Goal: Task Accomplishment & Management: Use online tool/utility

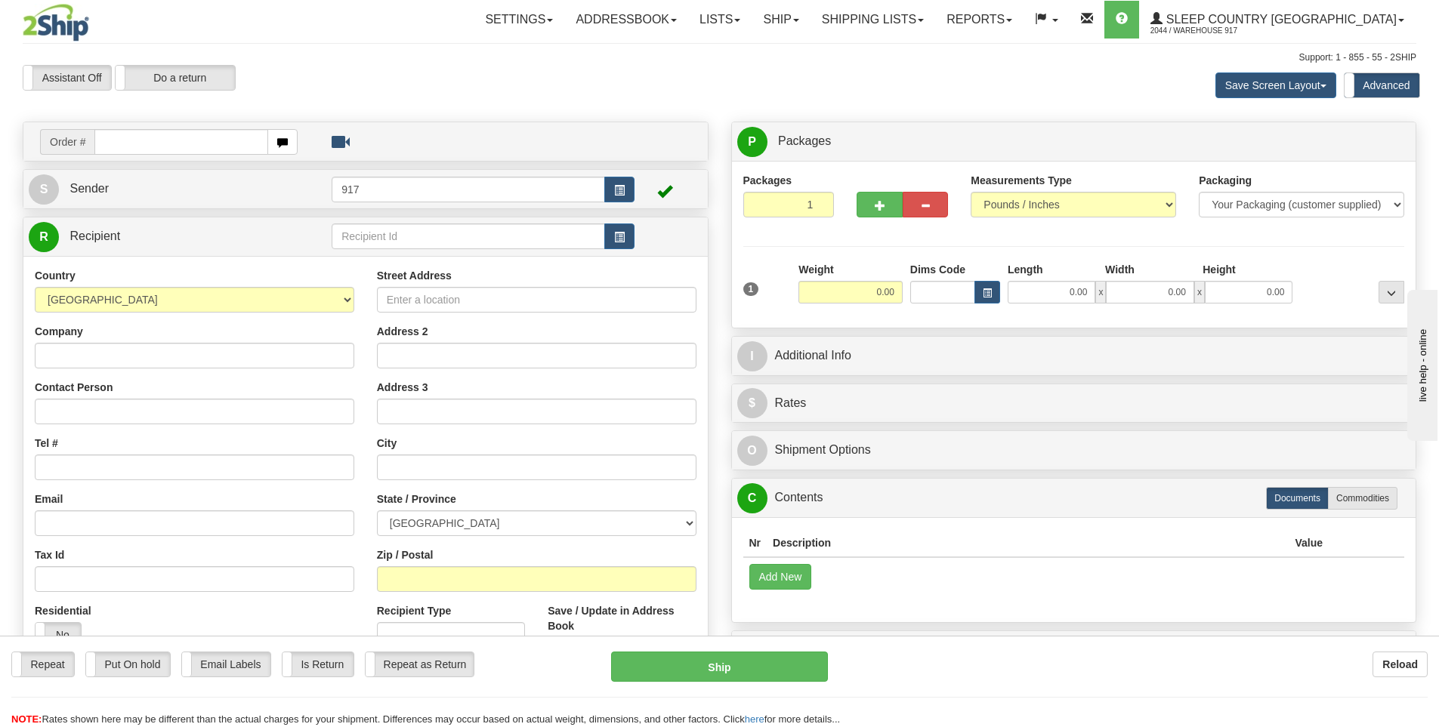
click at [174, 140] on input "text" at bounding box center [181, 142] width 174 height 26
click at [176, 143] on input "text" at bounding box center [181, 142] width 174 height 26
type input "9007I161418"
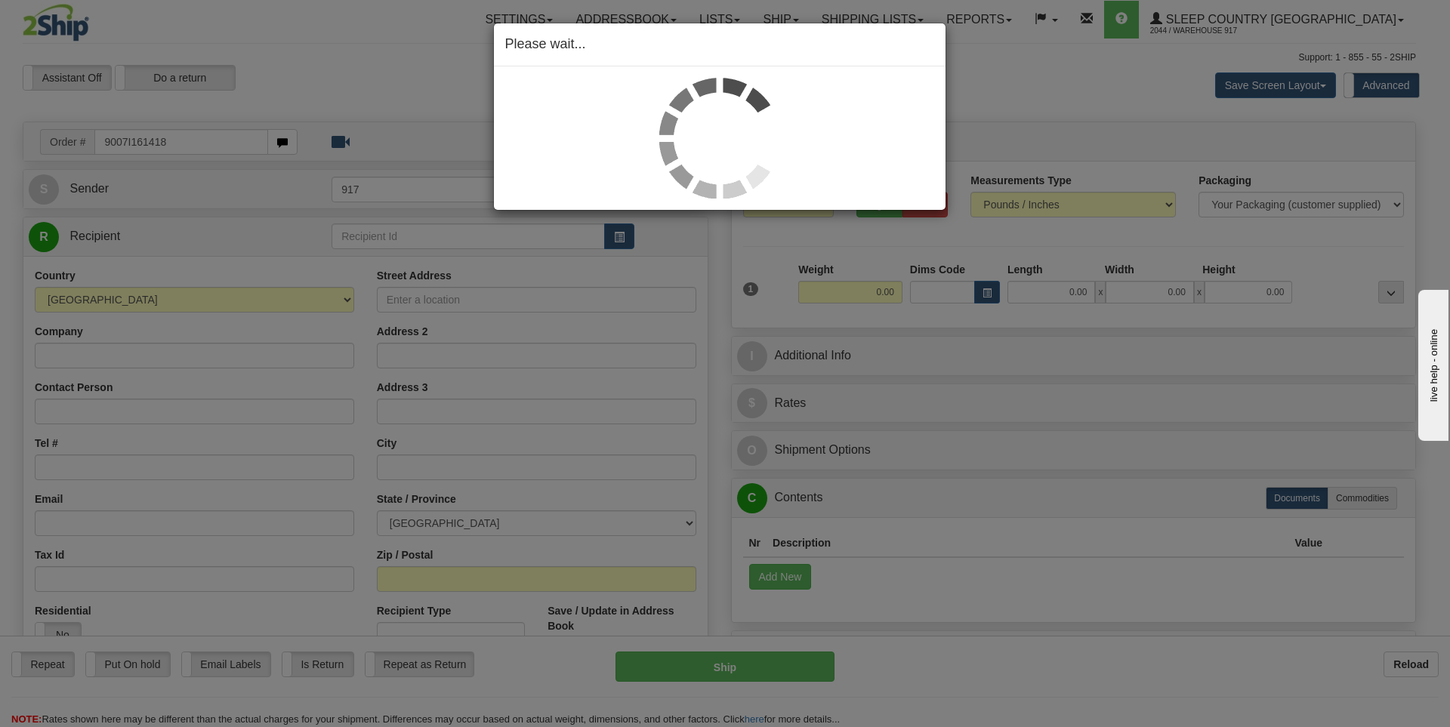
click at [1069, 292] on div "Please wait..." at bounding box center [725, 363] width 1450 height 727
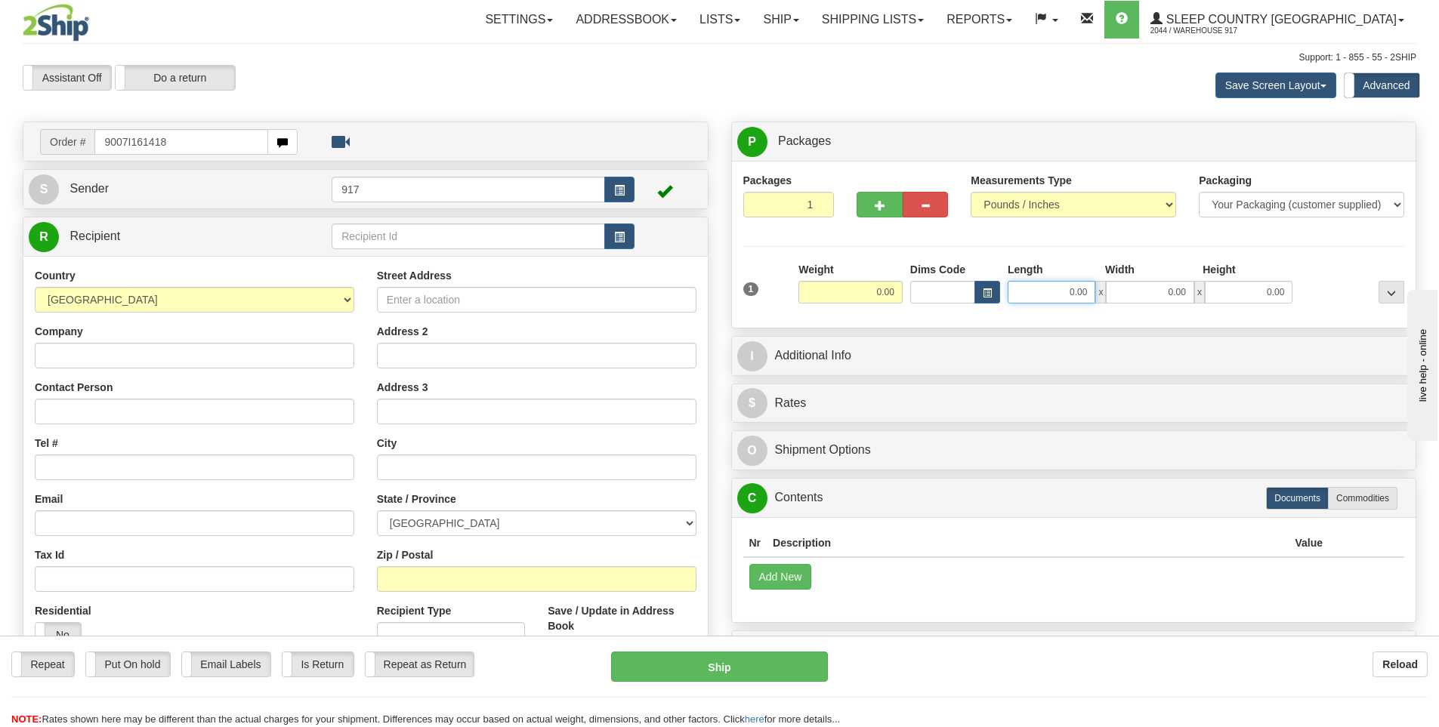
click at [1069, 292] on input "0.00" at bounding box center [1051, 292] width 88 height 23
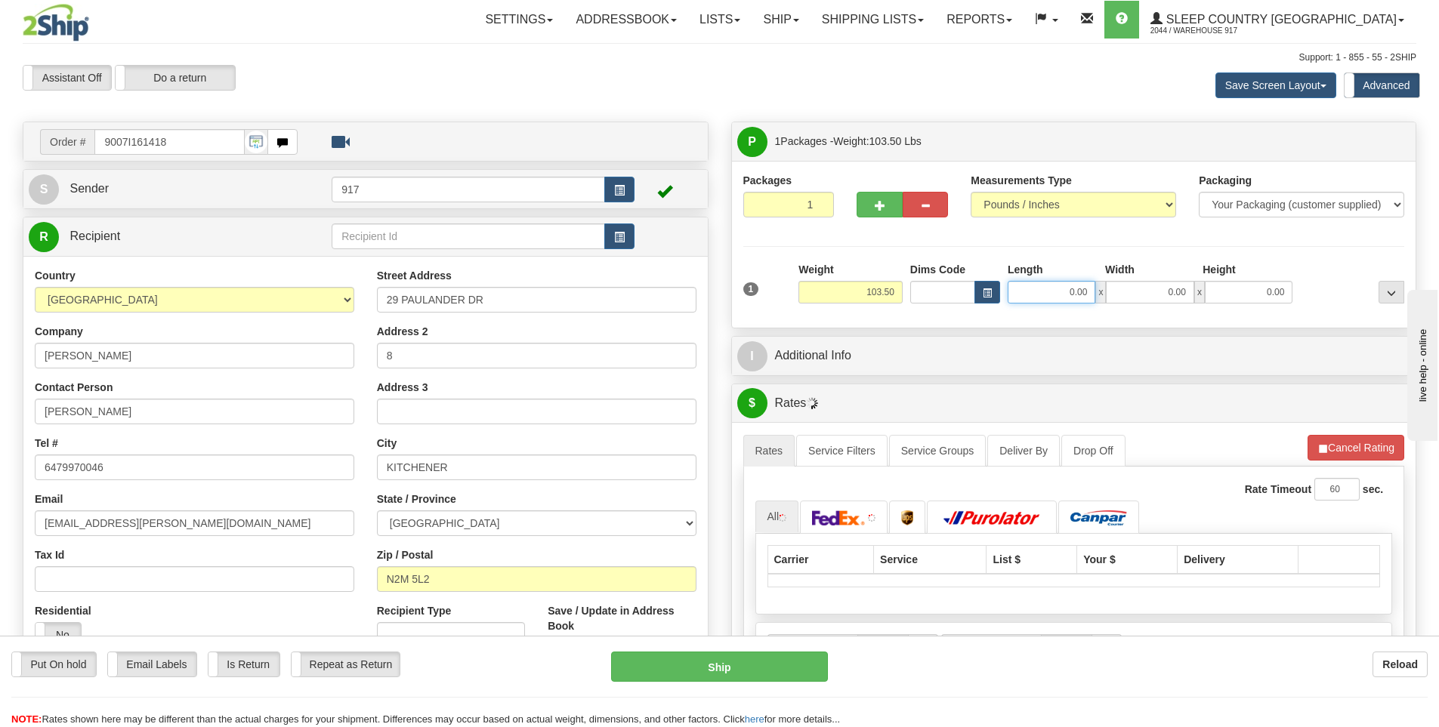
click at [1072, 298] on input "0.00" at bounding box center [1051, 292] width 88 height 23
type input "42.00"
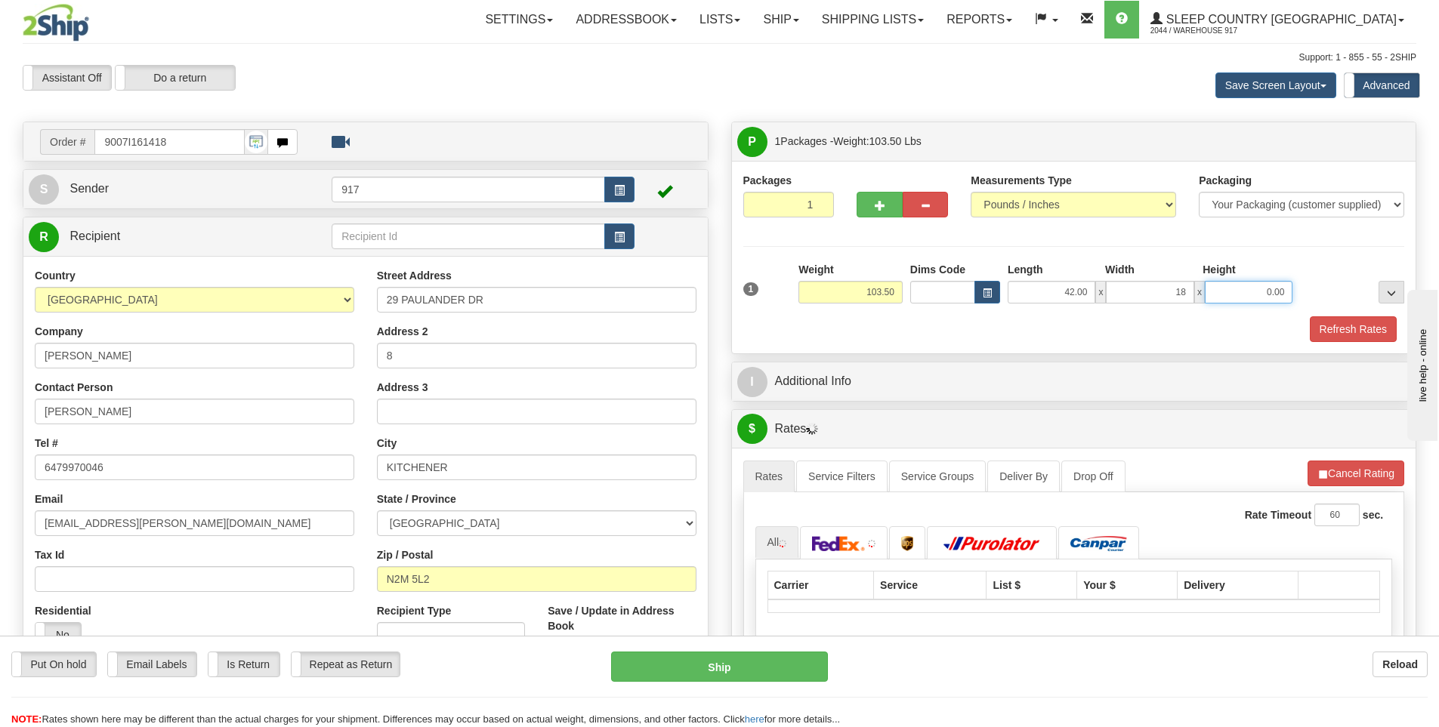
type input "18.00"
click at [1345, 324] on button "Refresh Rates" at bounding box center [1353, 329] width 87 height 26
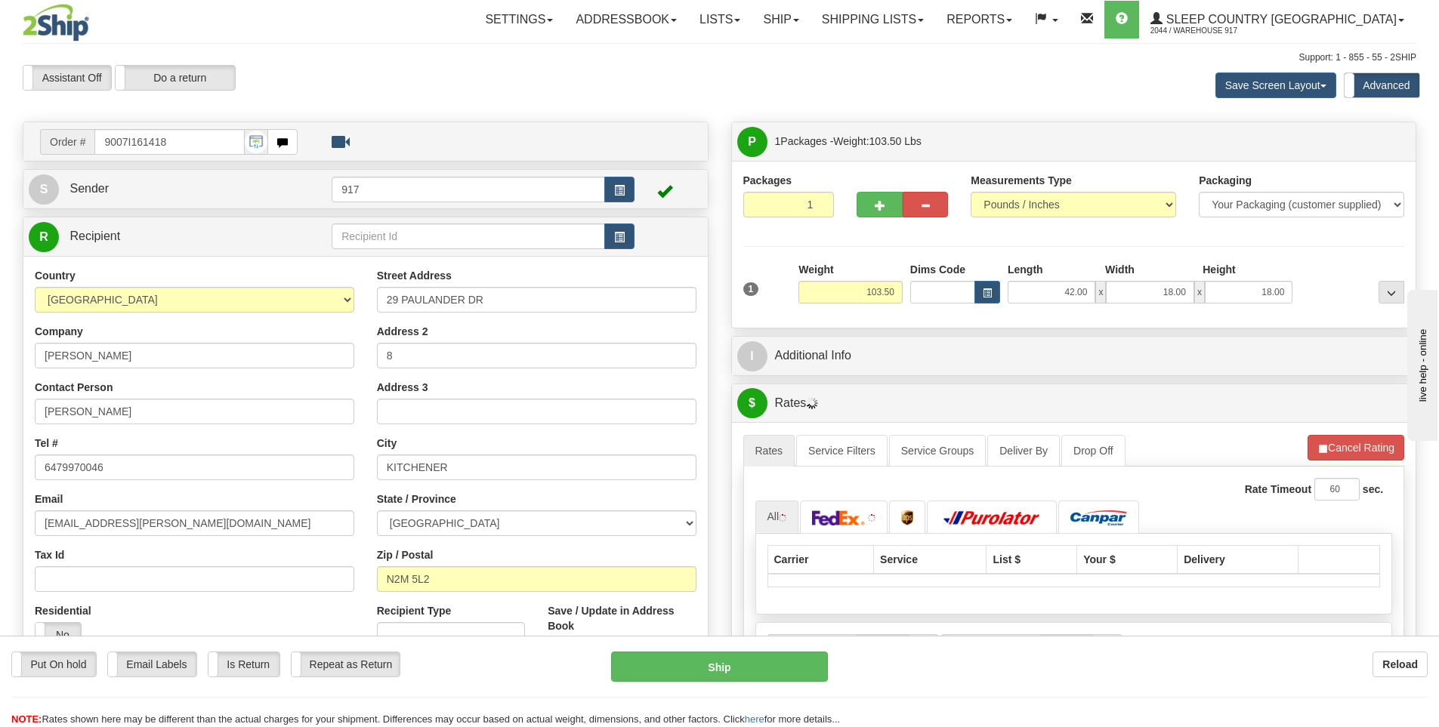
click at [901, 381] on div "P Packages 1 Packages - Weight: 103.50 Lbs Shipment Level Shipm. Package Level …" at bounding box center [1074, 563] width 708 height 883
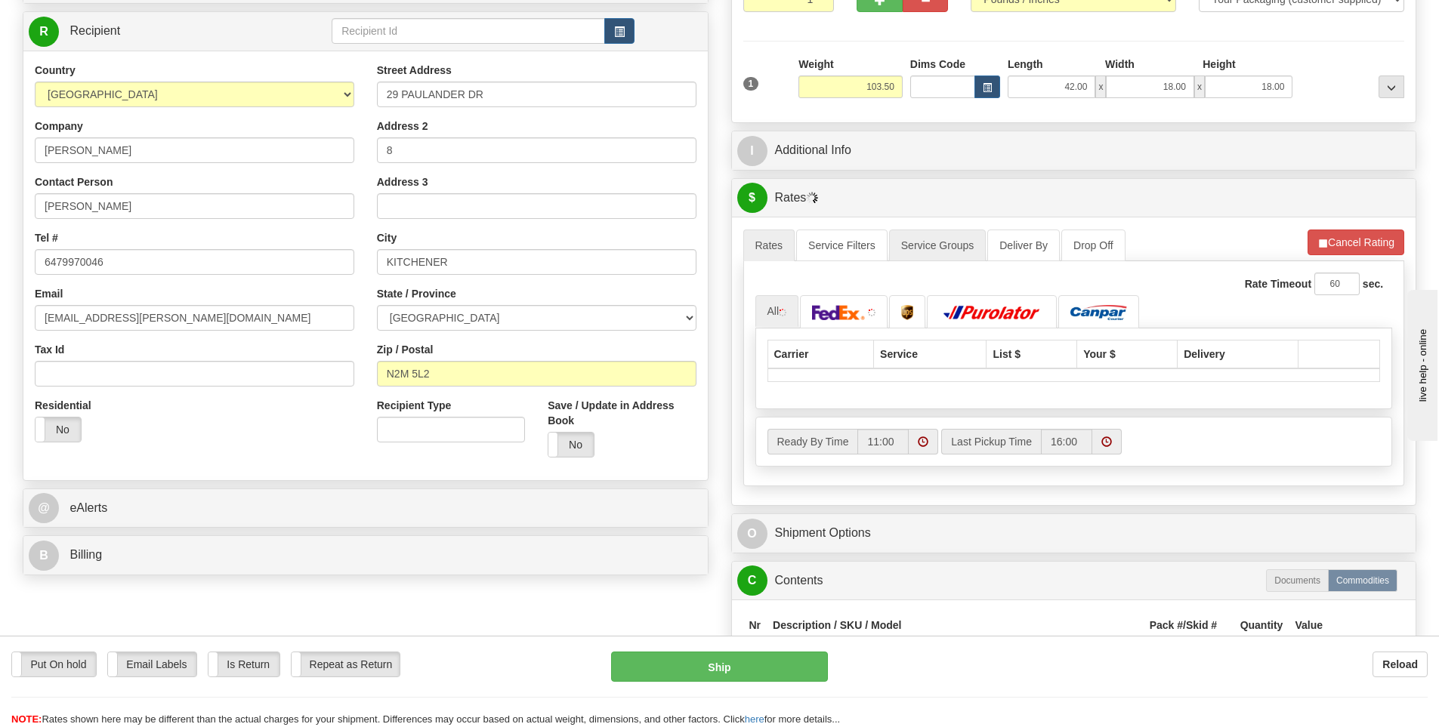
scroll to position [302, 0]
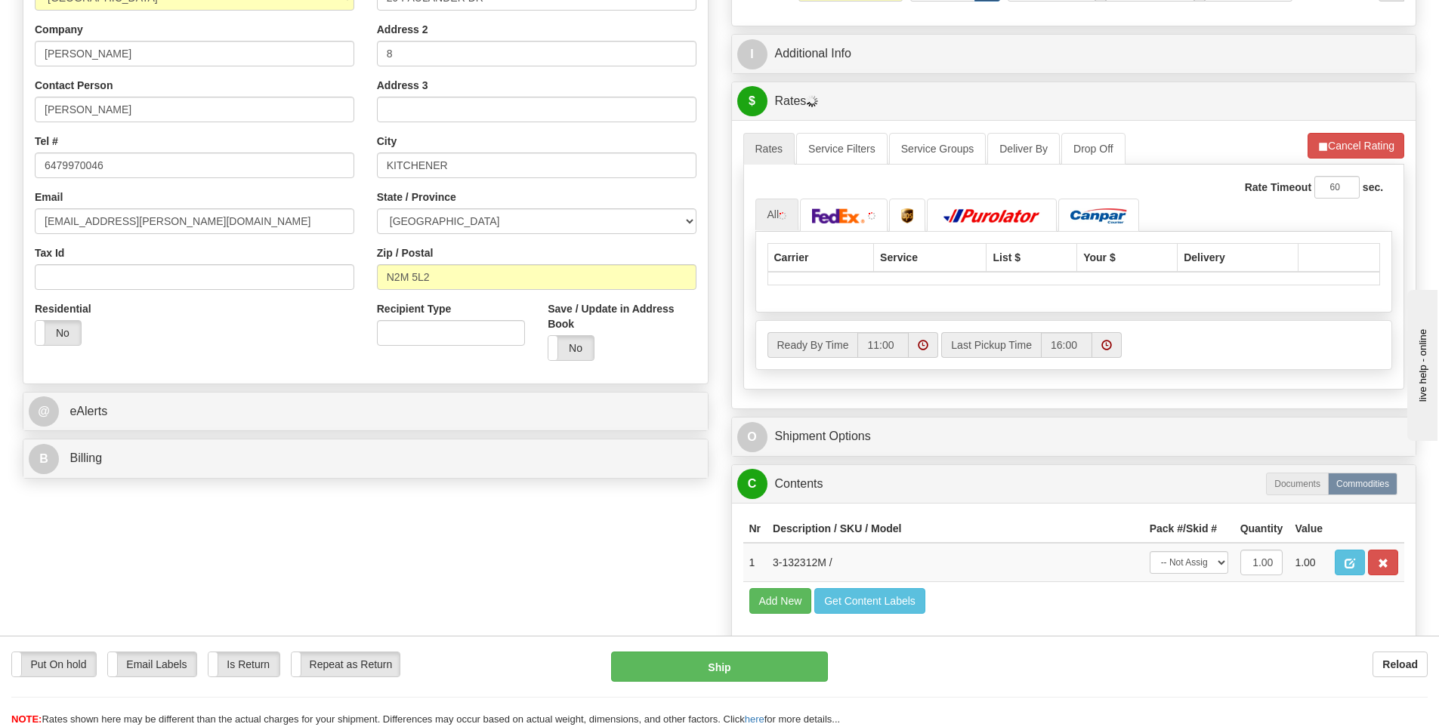
click at [717, 364] on div "Order # 9007I161418 S" at bounding box center [365, 153] width 708 height 667
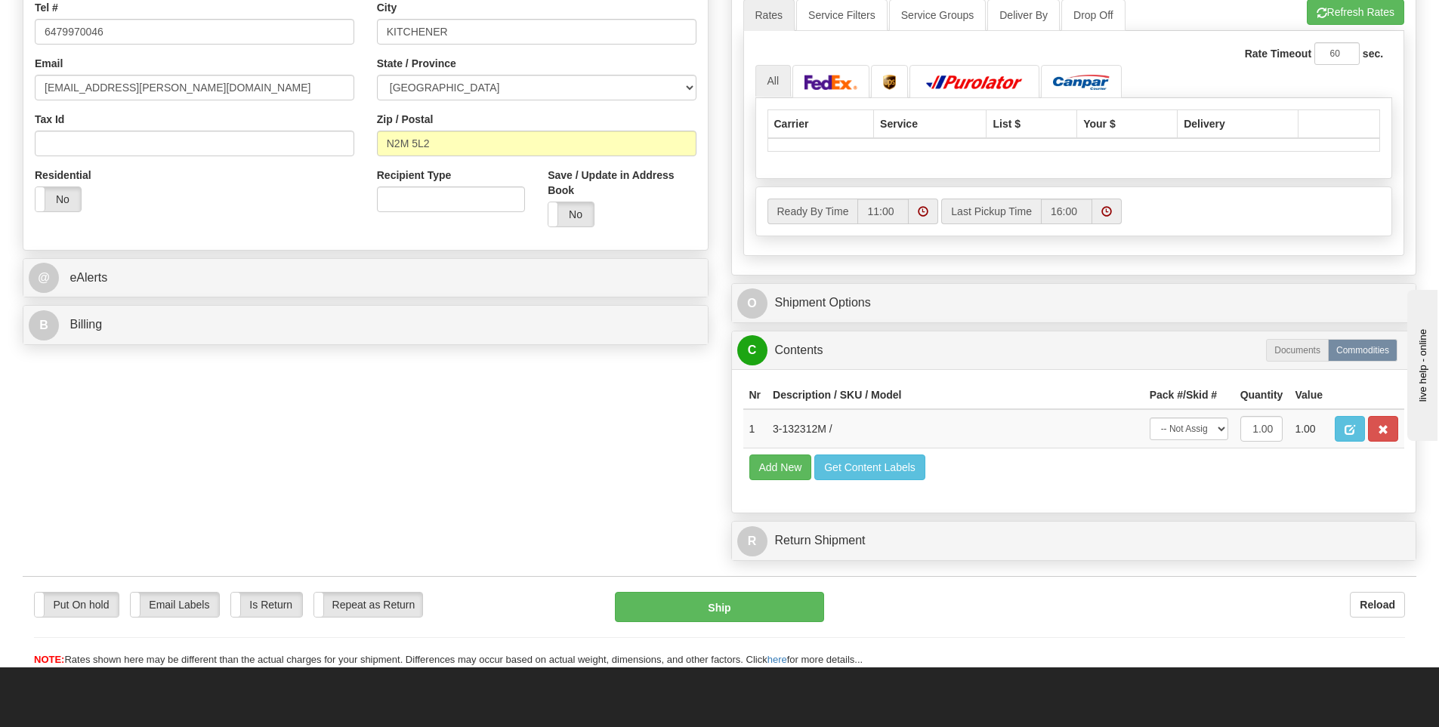
scroll to position [604, 0]
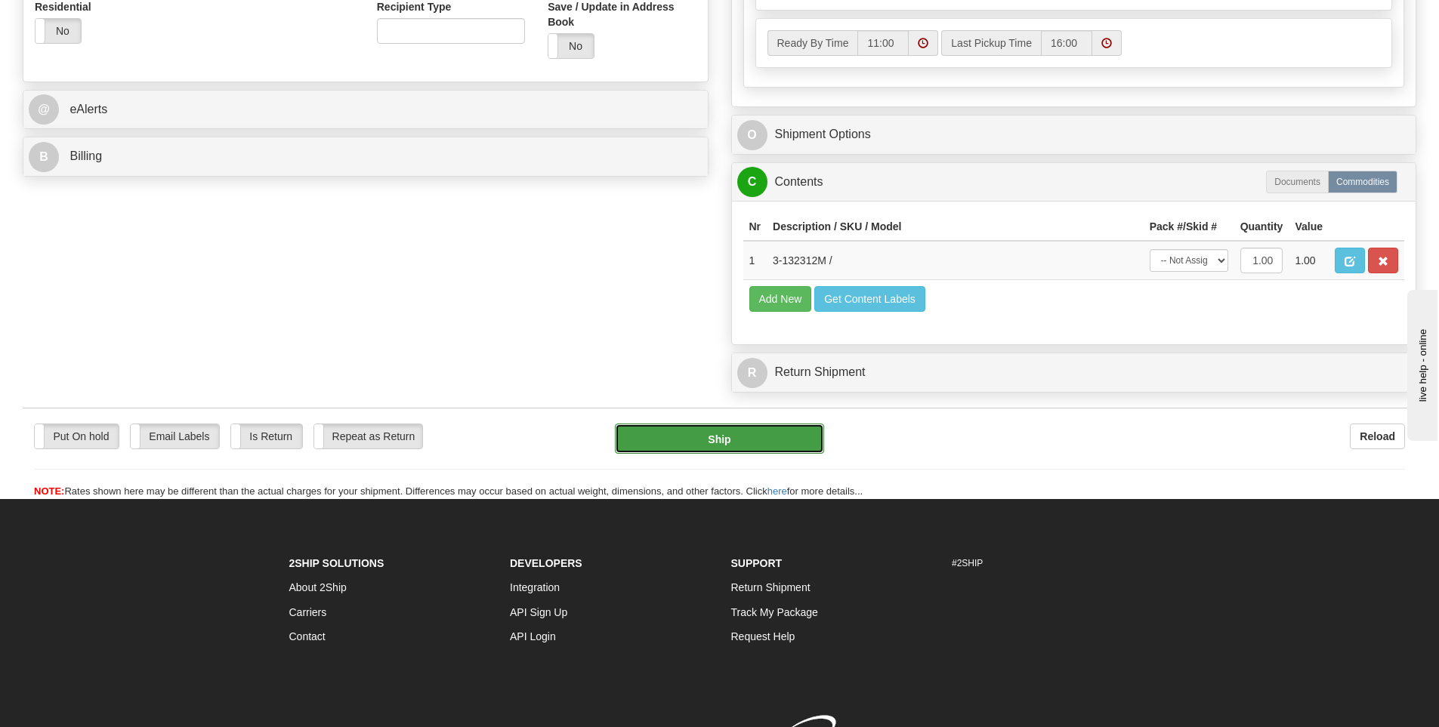
click at [765, 442] on button "Ship" at bounding box center [719, 439] width 209 height 30
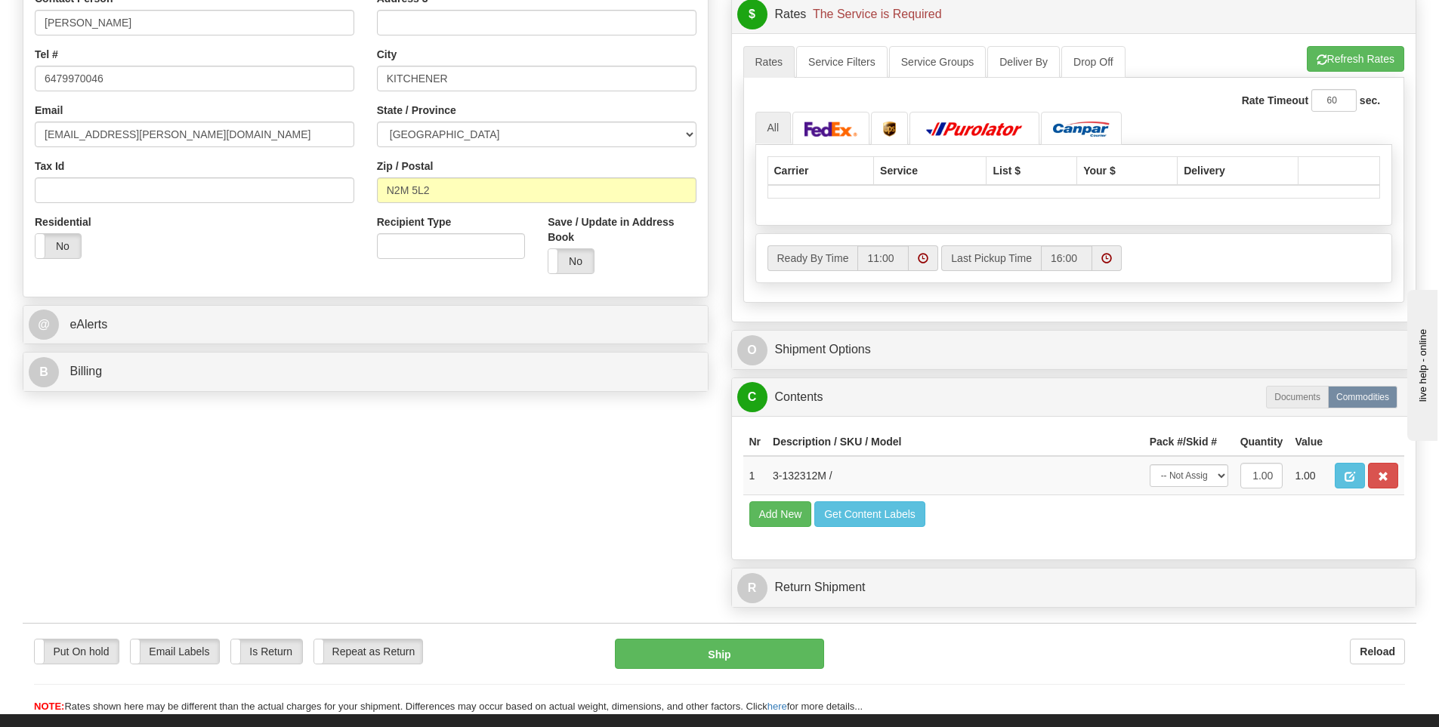
scroll to position [378, 0]
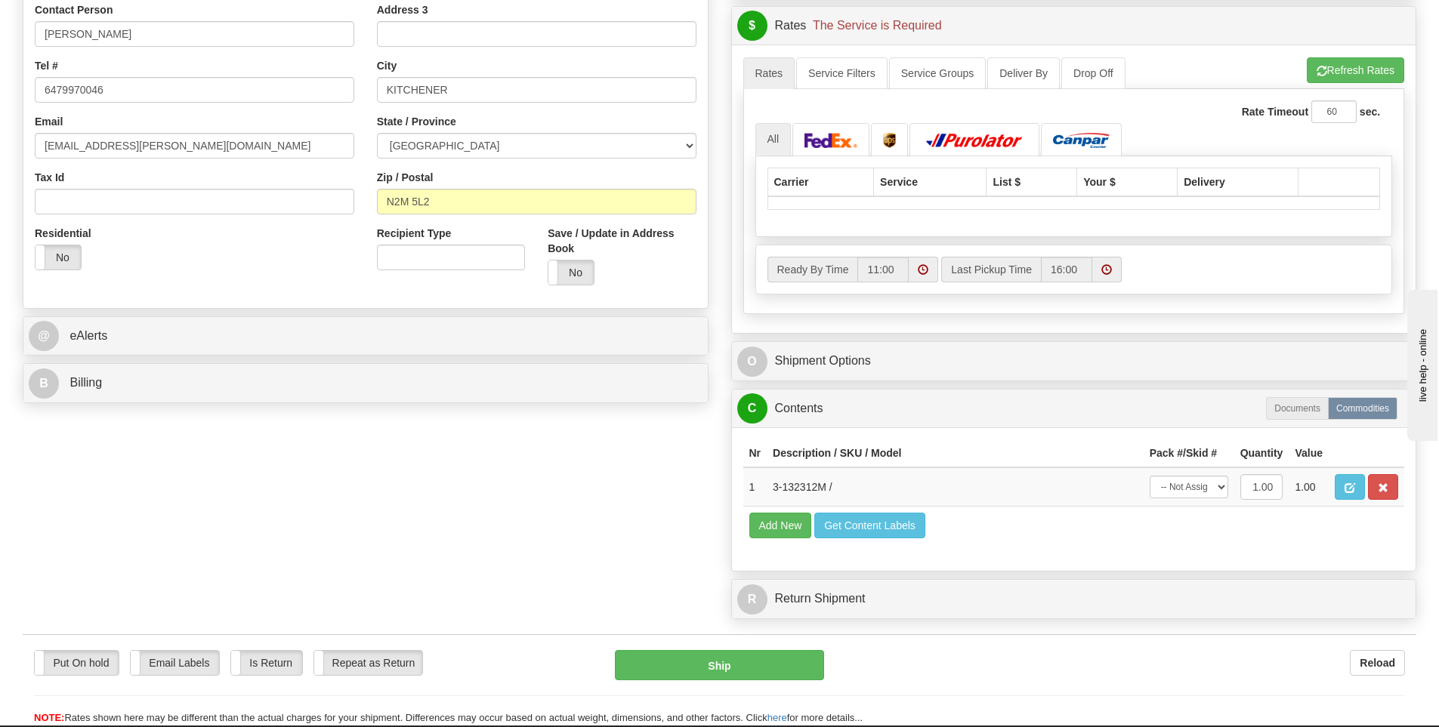
click at [669, 474] on div "Order # 9007I161418 S Sender 917" at bounding box center [719, 185] width 1416 height 883
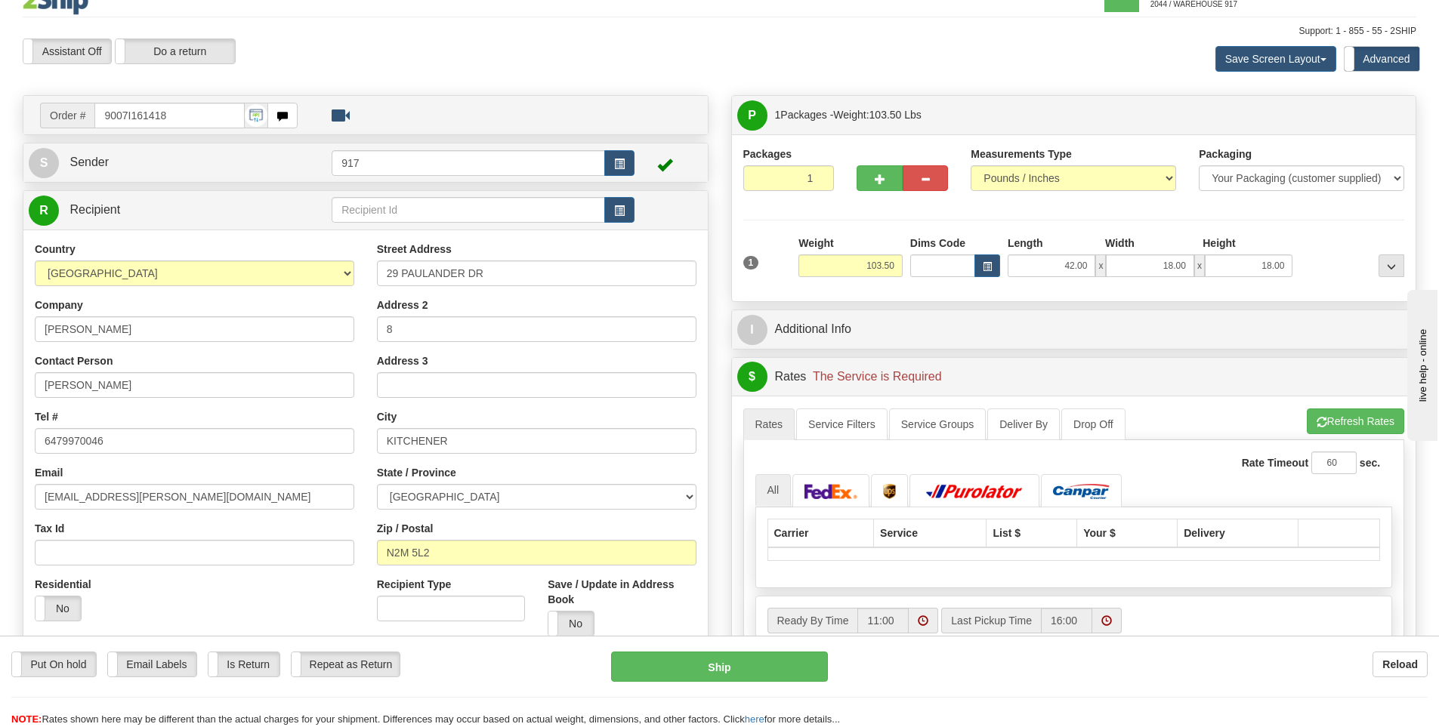
scroll to position [0, 0]
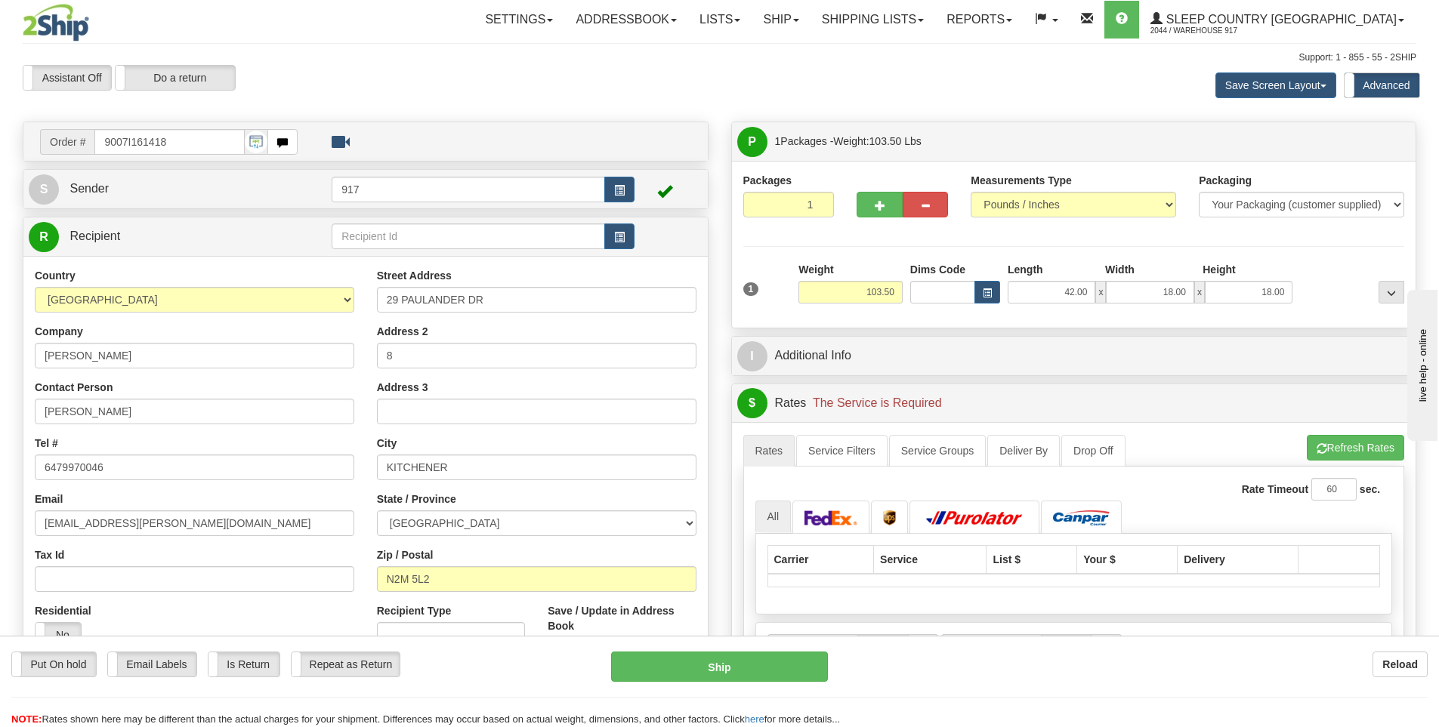
click at [1298, 446] on ul "Rates Service Filters Service Groups Deliver By Drop Off Pickup Refresh Rates C…" at bounding box center [1074, 451] width 662 height 32
click at [1313, 439] on button "Refresh Rates" at bounding box center [1354, 448] width 97 height 26
click at [1340, 452] on button "Refresh Rates" at bounding box center [1354, 448] width 97 height 26
click at [1274, 6] on link "Sleep Country Canada 2044 / Warehouse 917" at bounding box center [1277, 20] width 276 height 38
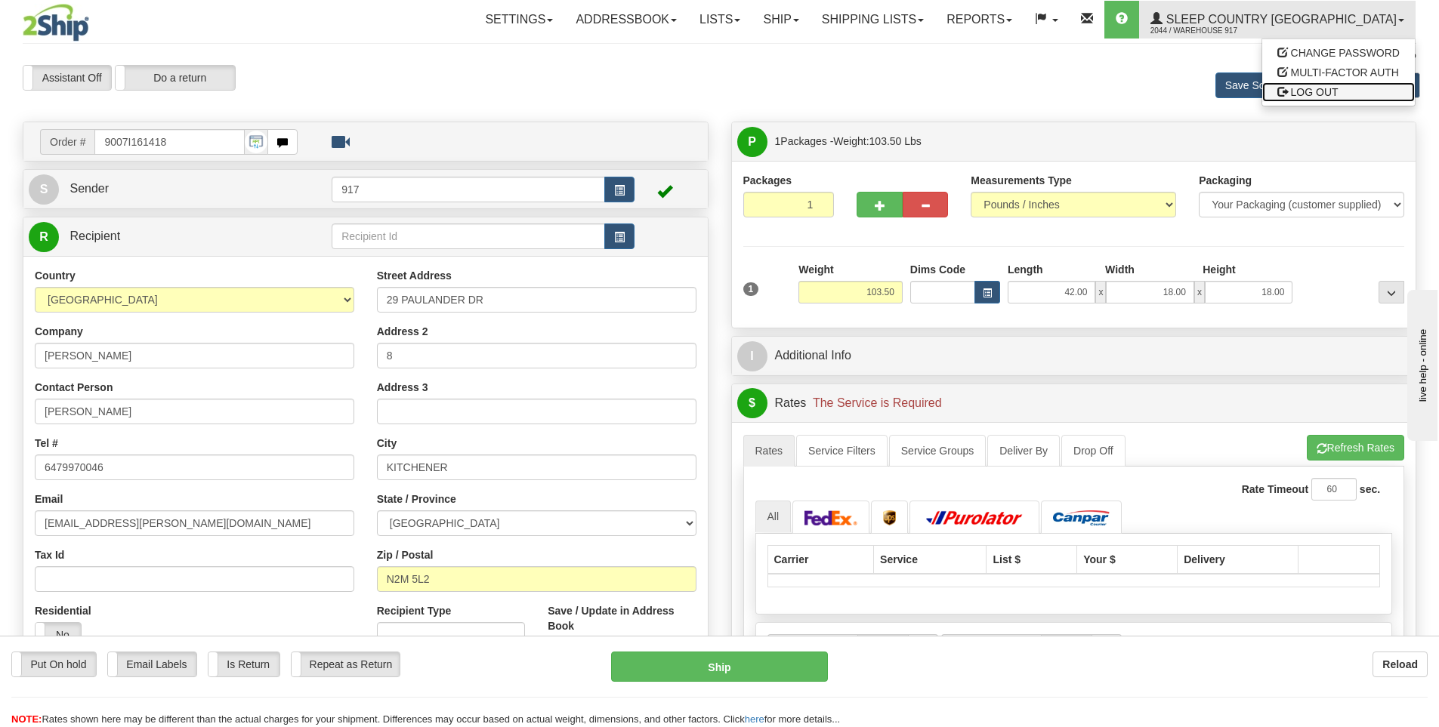
click at [1303, 89] on span "LOG OUT" at bounding box center [1315, 92] width 48 height 12
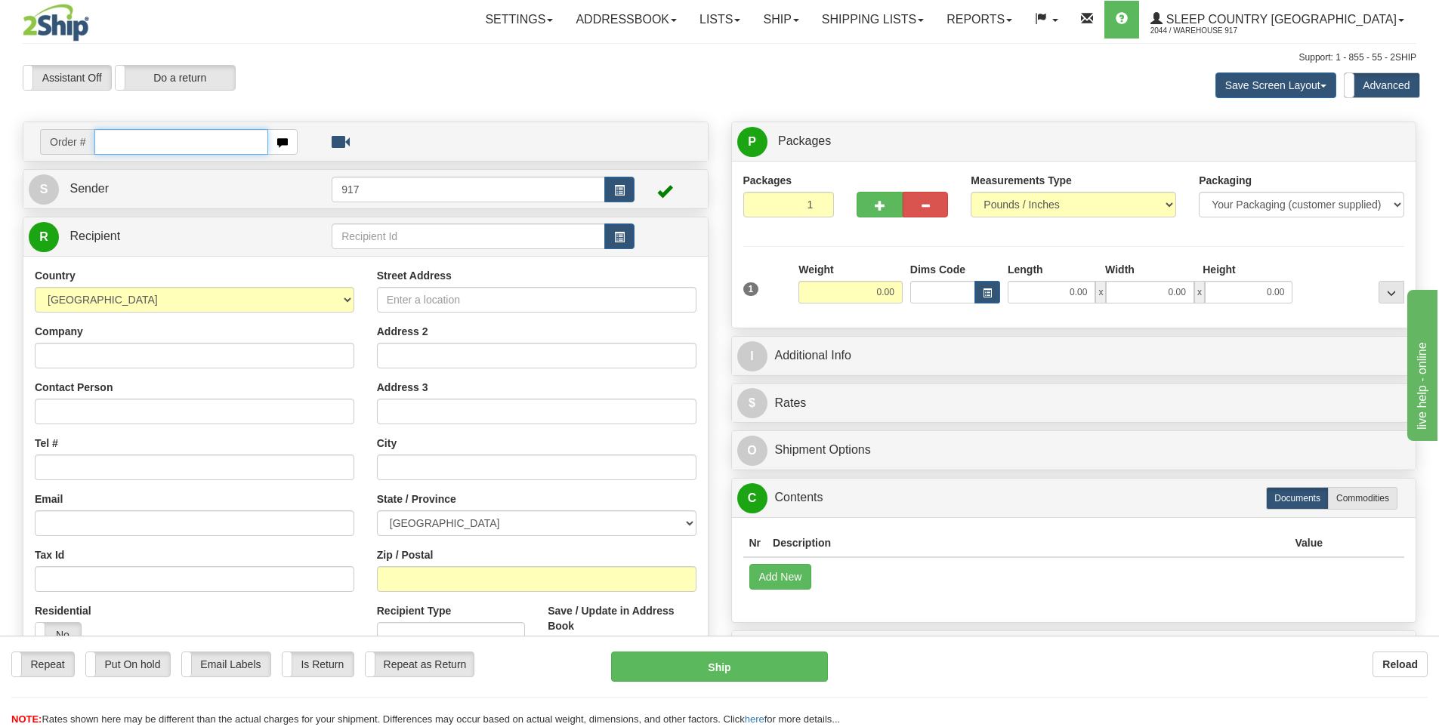
click at [160, 129] on input "text" at bounding box center [181, 142] width 174 height 26
type input "9000I161757"
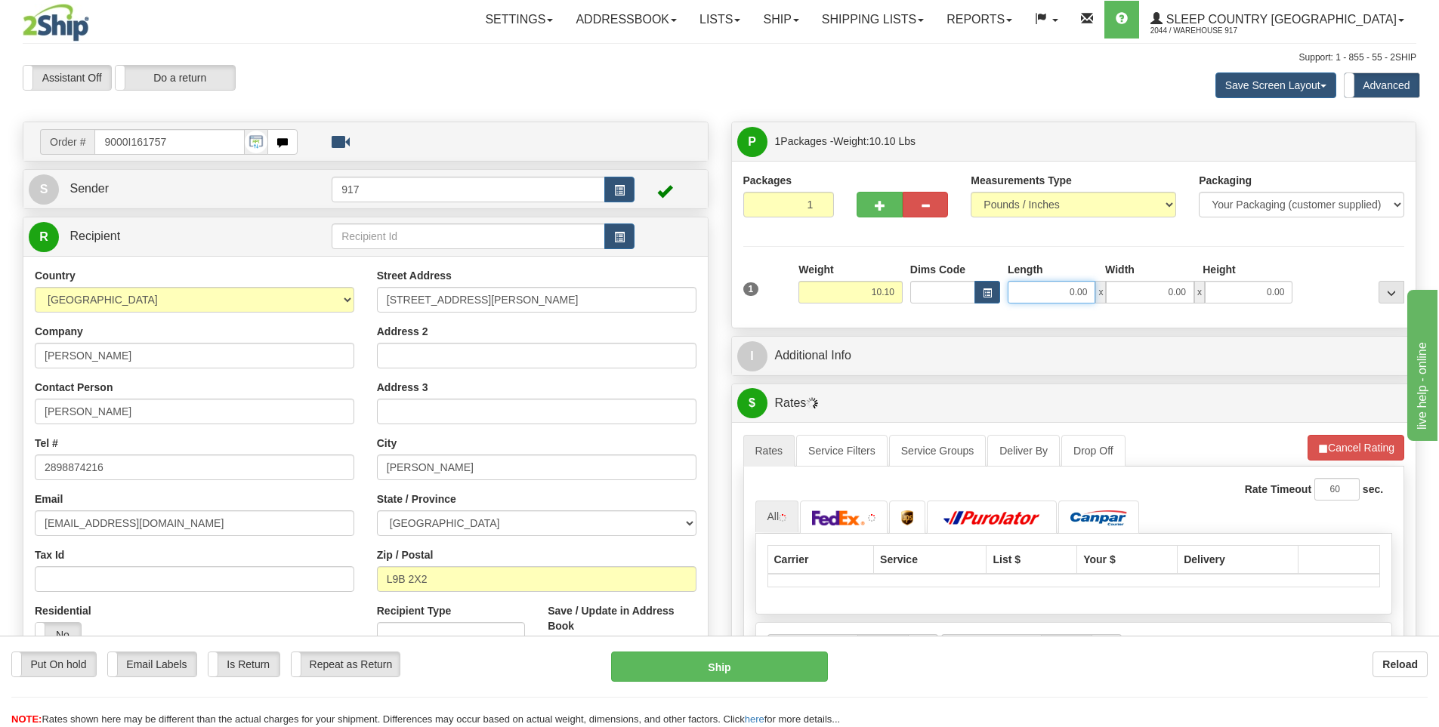
click at [1068, 299] on input "0.00" at bounding box center [1051, 292] width 88 height 23
type input "17.00"
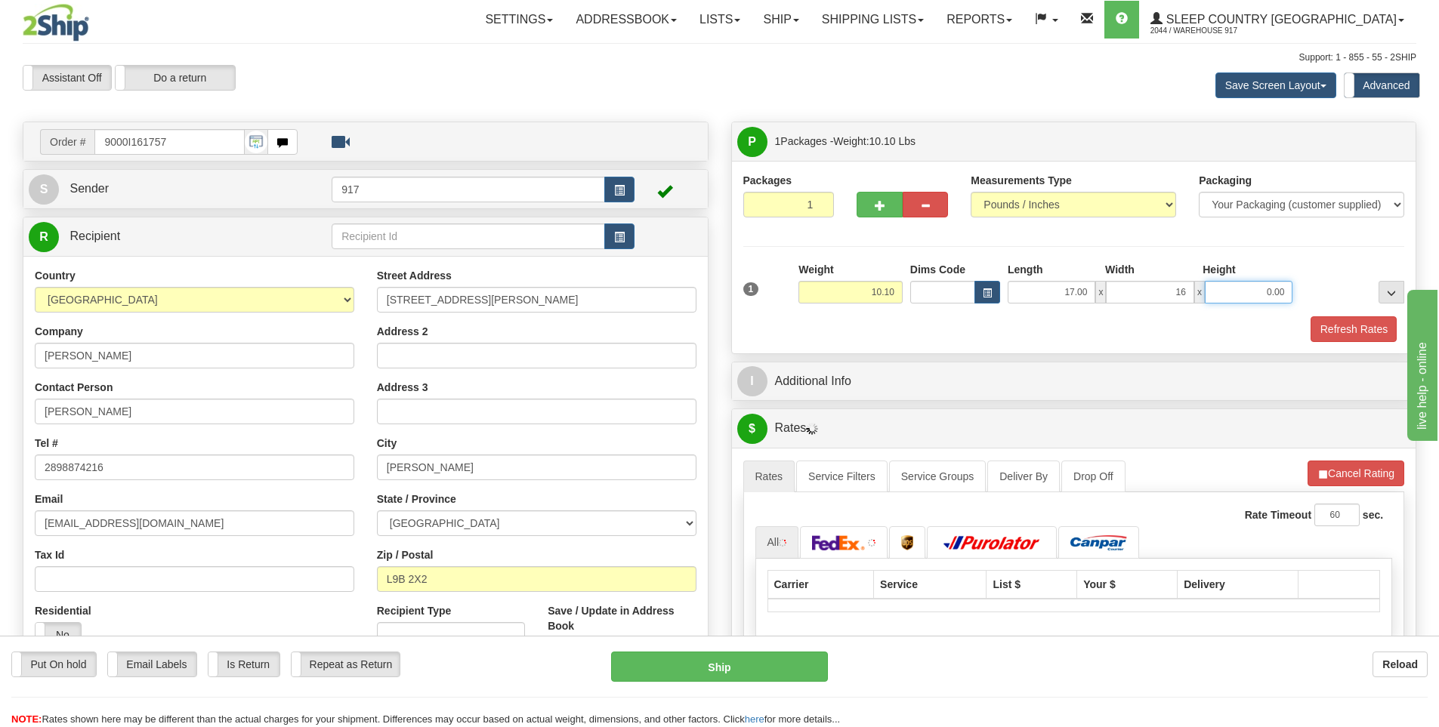
type input "16.00"
type input "9.00"
click at [1353, 330] on button "Refresh Rates" at bounding box center [1353, 329] width 87 height 26
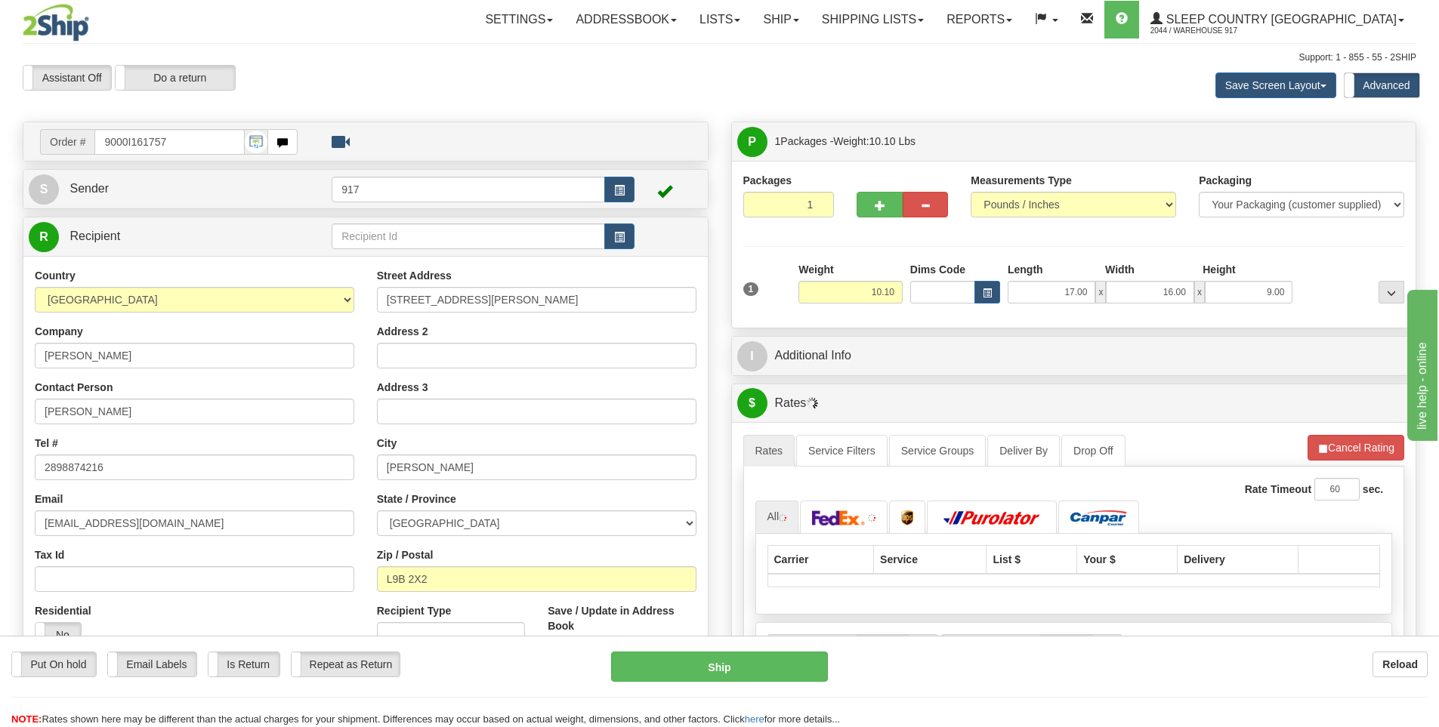
click at [505, 95] on div "Assistant On Assistant Off Do a return Do a return Previous Next Save Screen La…" at bounding box center [719, 85] width 1416 height 41
